Goal: Information Seeking & Learning: Learn about a topic

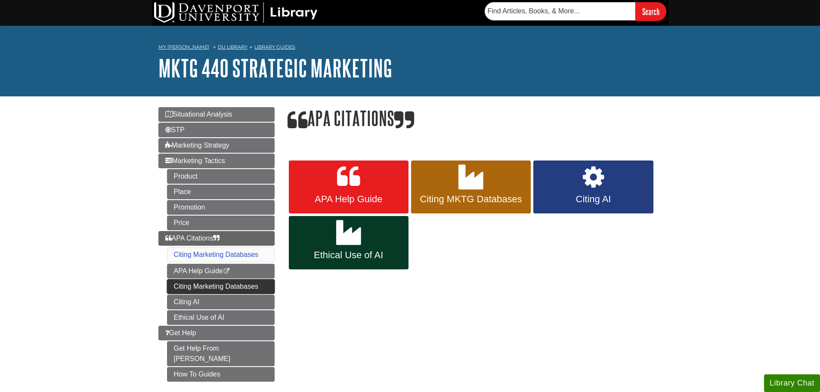
click at [174, 285] on link "Citing Marketing Databases" at bounding box center [221, 286] width 108 height 15
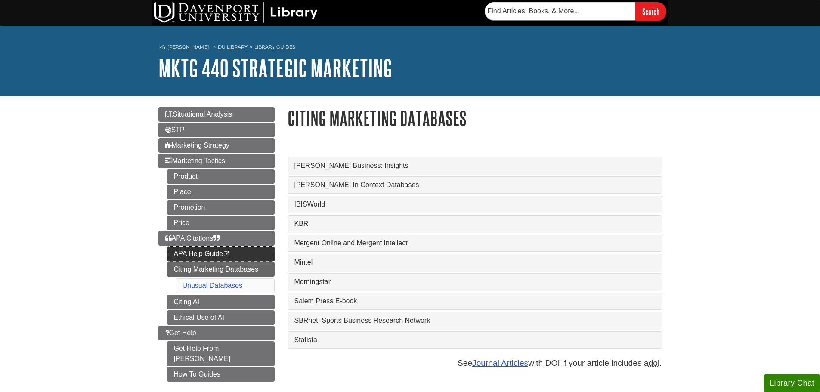
click at [224, 255] on link "APA Help Guide This link opens in a new window" at bounding box center [221, 254] width 108 height 15
click at [186, 270] on link "Citing Marketing Databases" at bounding box center [221, 269] width 108 height 15
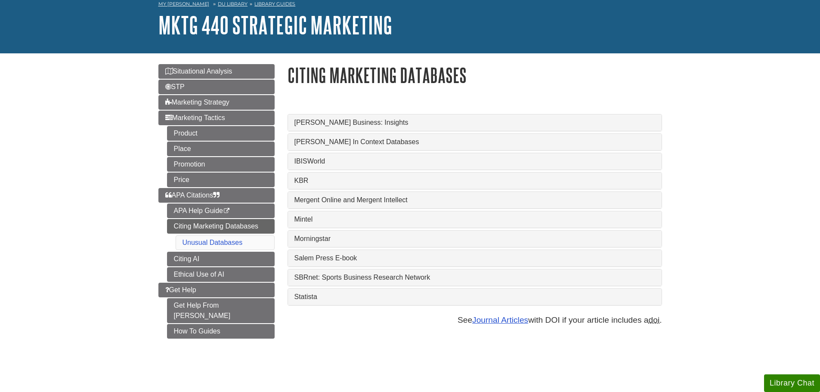
scroll to position [129, 0]
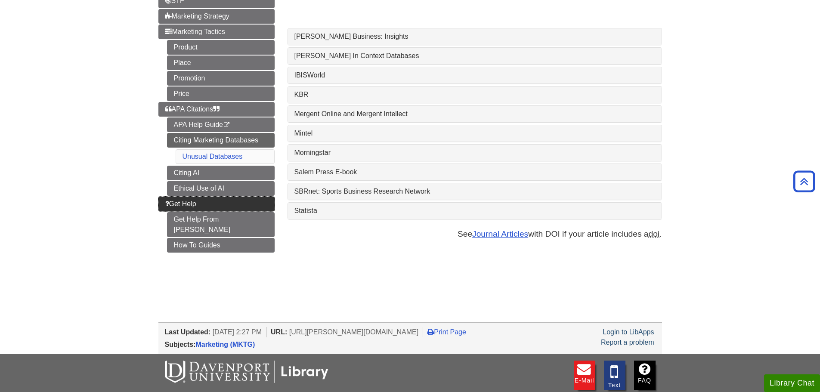
click at [214, 208] on link "Get Help" at bounding box center [216, 204] width 116 height 15
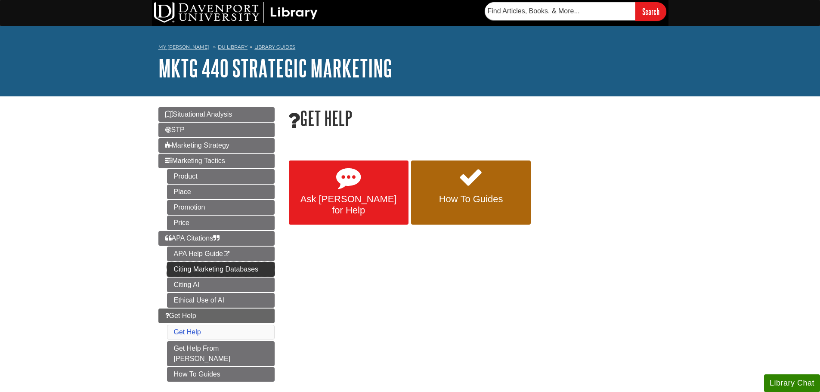
click at [173, 268] on link "Citing Marketing Databases" at bounding box center [221, 269] width 108 height 15
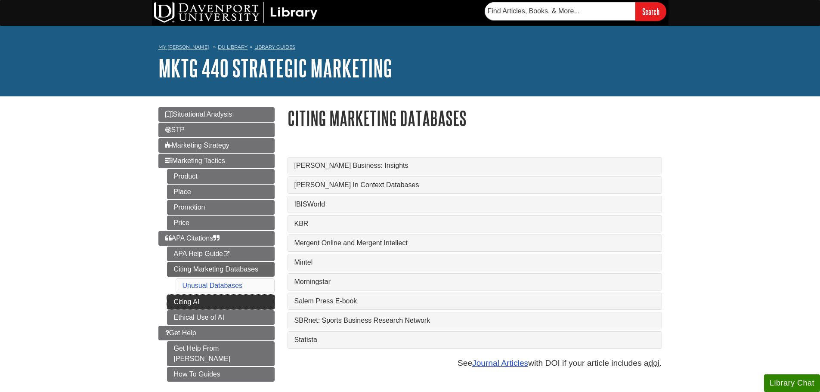
click at [222, 306] on link "Citing AI" at bounding box center [221, 302] width 108 height 15
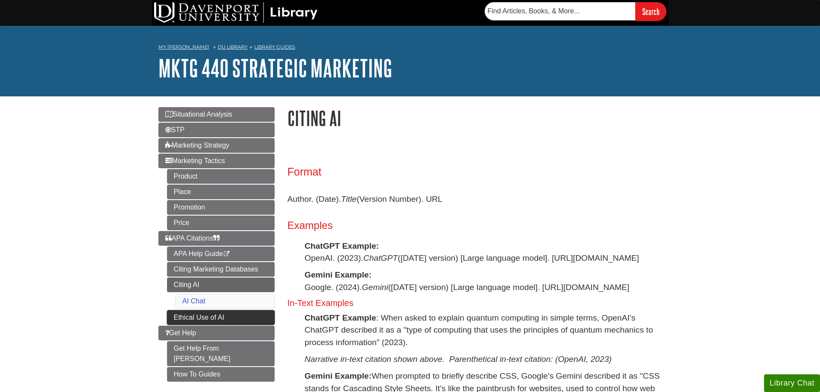
click at [273, 313] on link "Ethical Use of AI" at bounding box center [221, 317] width 108 height 15
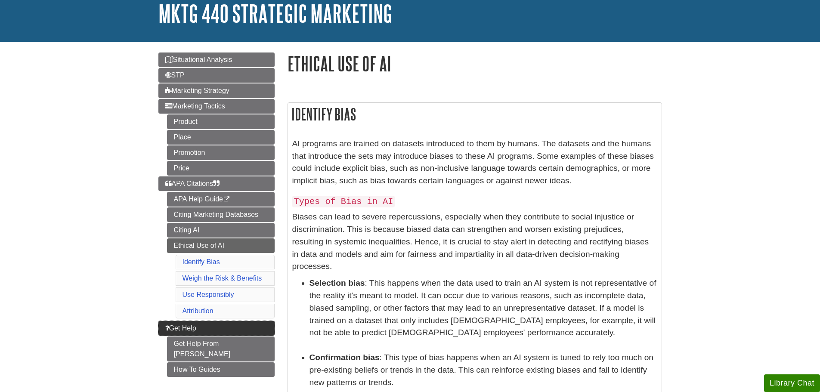
scroll to position [86, 0]
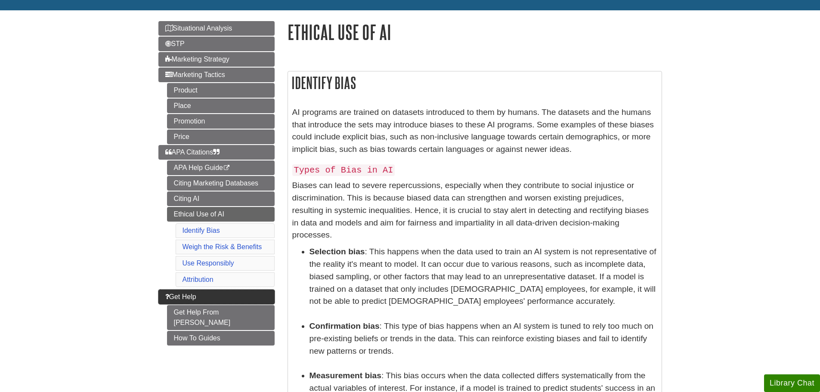
click at [215, 299] on link "Get Help" at bounding box center [216, 297] width 116 height 15
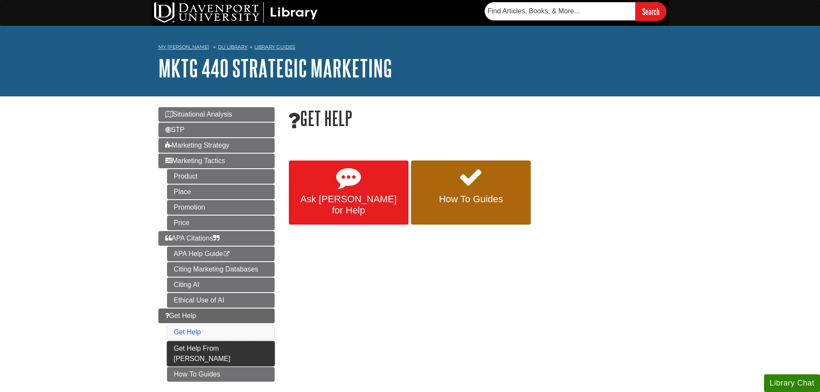
click at [180, 348] on link "Get Help From [PERSON_NAME]" at bounding box center [221, 353] width 108 height 25
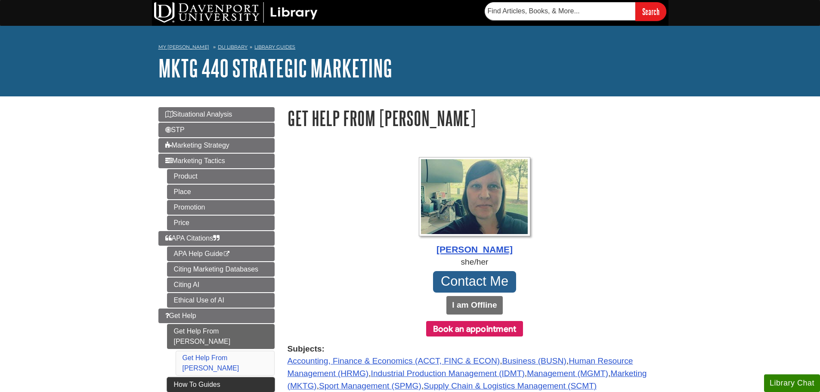
click at [261, 378] on link "How To Guides" at bounding box center [221, 385] width 108 height 15
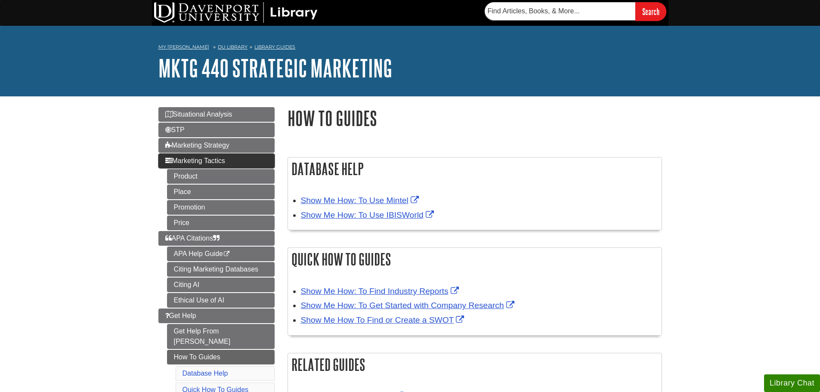
click at [245, 158] on link "Marketing Tactics" at bounding box center [216, 161] width 116 height 15
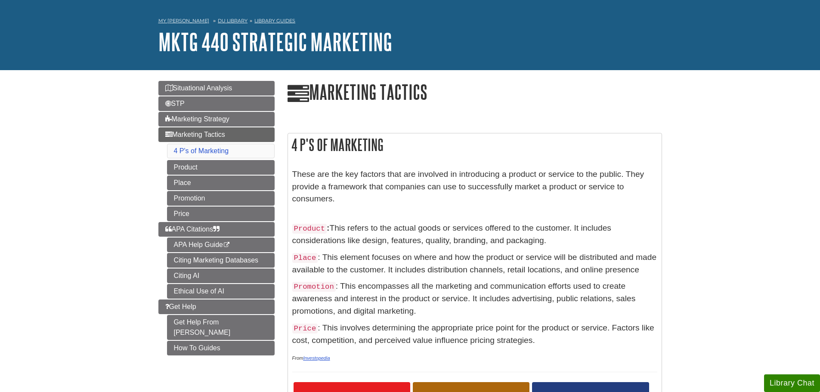
scroll to position [86, 0]
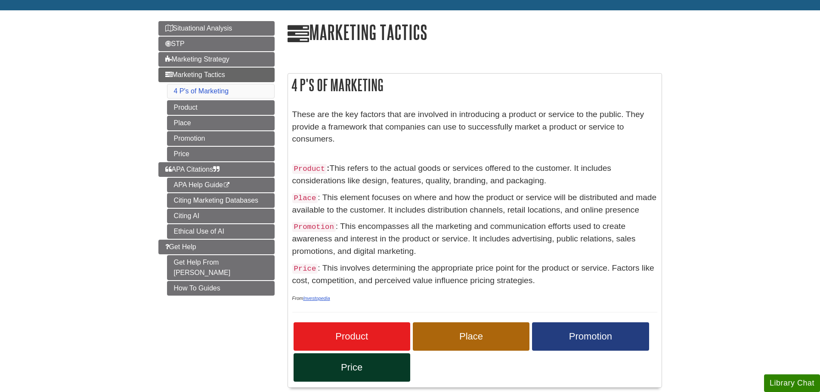
click at [367, 321] on div "Product Place Promotion Price" at bounding box center [474, 352] width 365 height 62
click at [372, 337] on span "Product" at bounding box center [352, 336] width 104 height 11
click at [475, 341] on span "Place" at bounding box center [471, 336] width 104 height 11
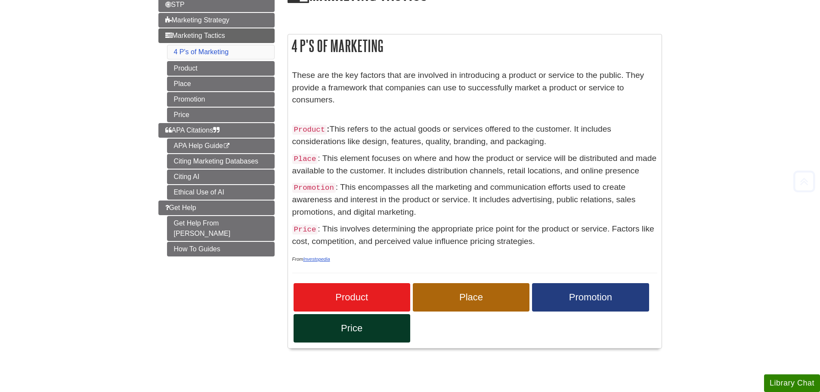
scroll to position [172, 0]
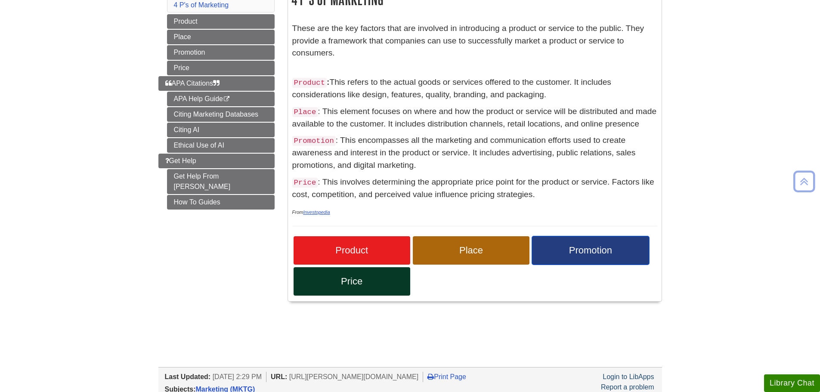
click at [581, 247] on span "Promotion" at bounding box center [591, 250] width 104 height 11
click at [320, 282] on span "Price" at bounding box center [352, 281] width 104 height 11
click at [765, 164] on body "Skip to Main Content Search My Davenport DU Library Library Guides MKTG 440 Str…" at bounding box center [410, 188] width 820 height 721
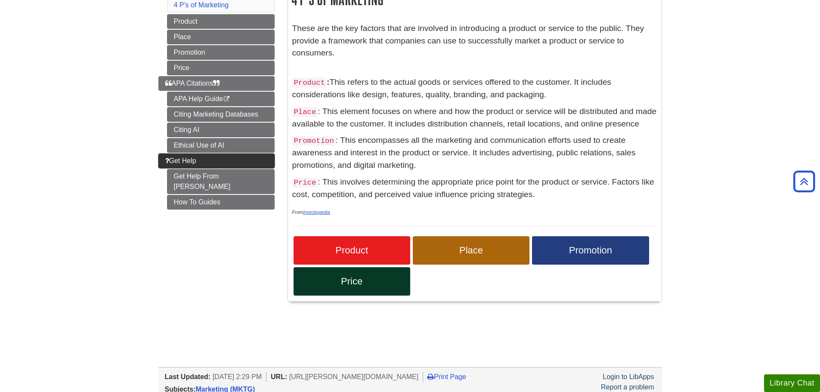
click at [186, 160] on span "Get Help" at bounding box center [180, 160] width 31 height 7
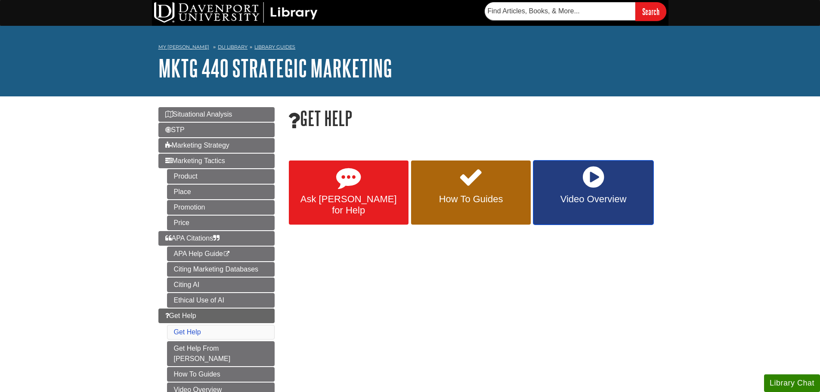
click at [629, 193] on link "Video Overview" at bounding box center [594, 193] width 120 height 65
click at [479, 186] on icon at bounding box center [471, 177] width 25 height 25
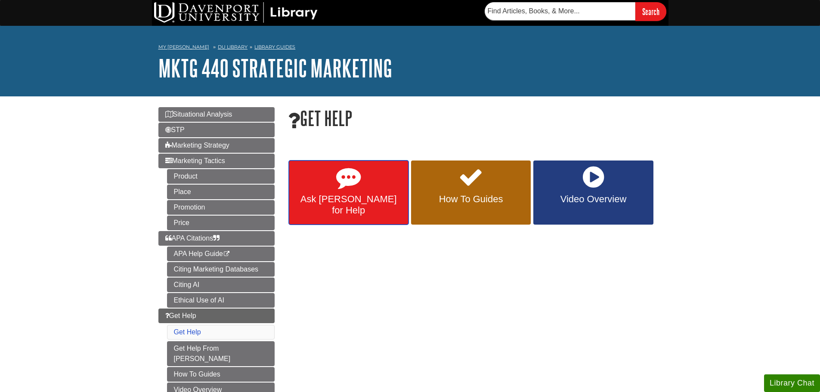
click at [361, 197] on span "Ask Emily for Help" at bounding box center [348, 205] width 107 height 22
